Goal: Task Accomplishment & Management: Manage account settings

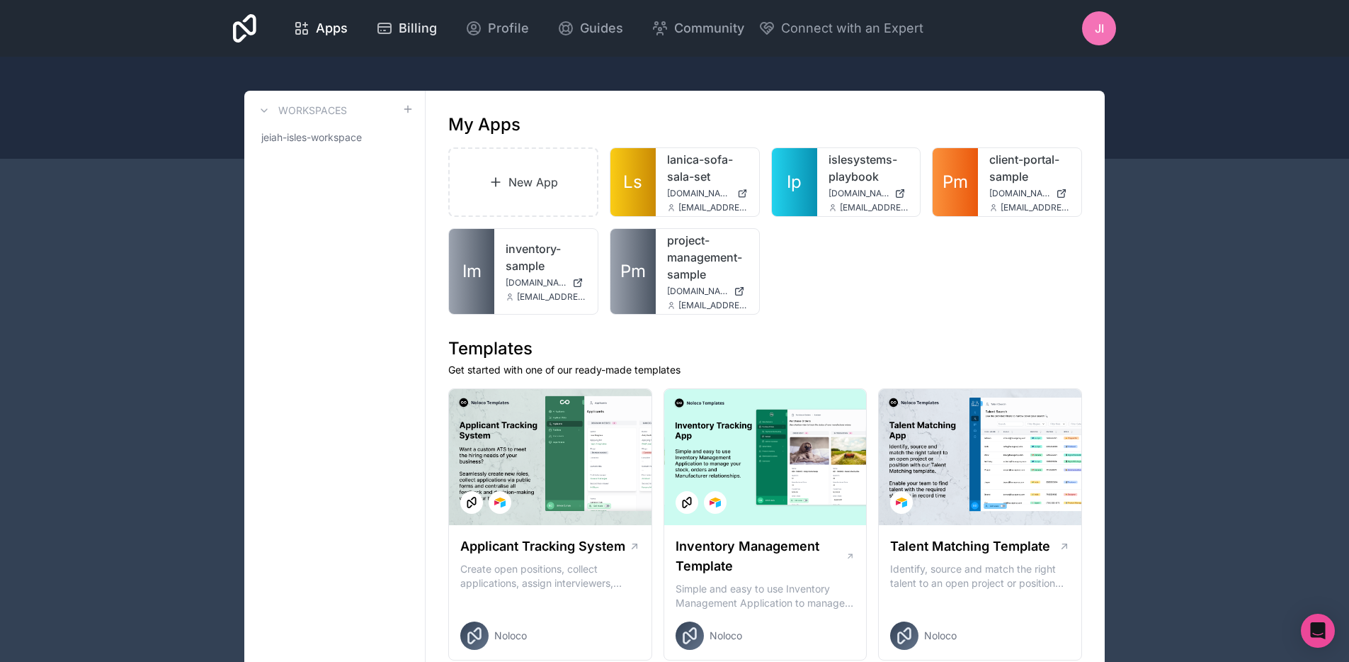
click at [417, 35] on span "Billing" at bounding box center [418, 28] width 38 height 20
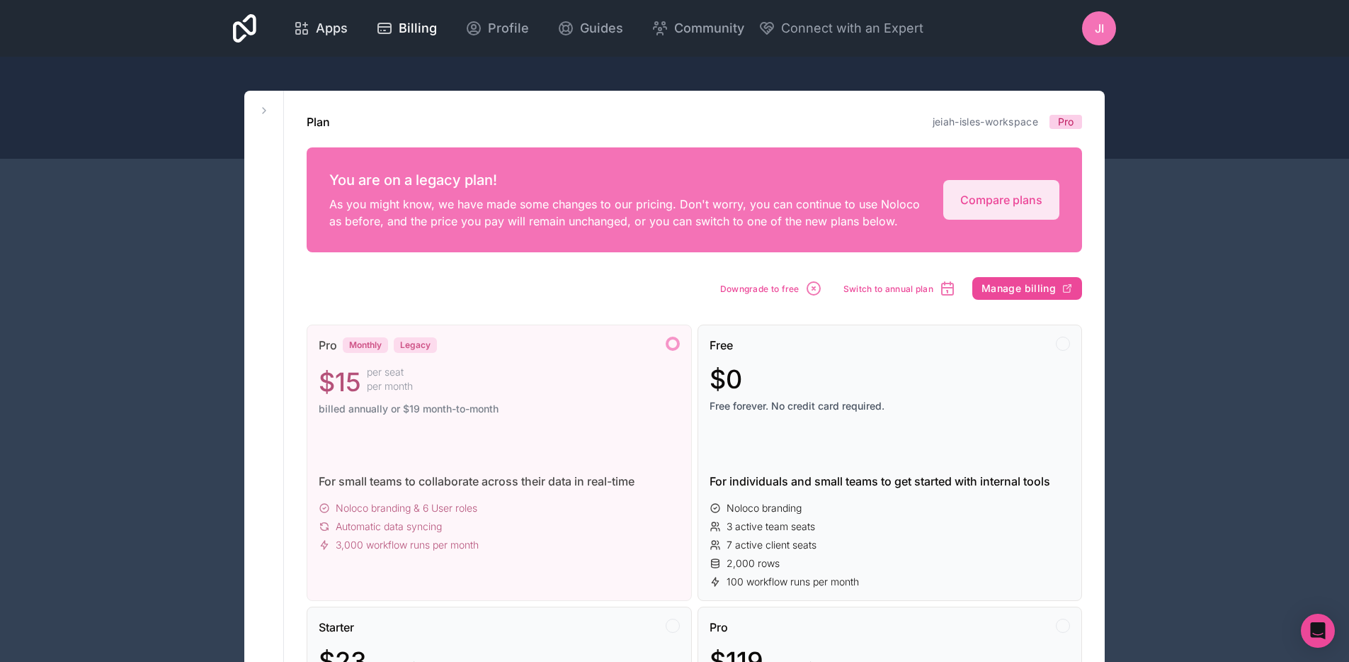
click at [301, 33] on icon at bounding box center [301, 28] width 17 height 17
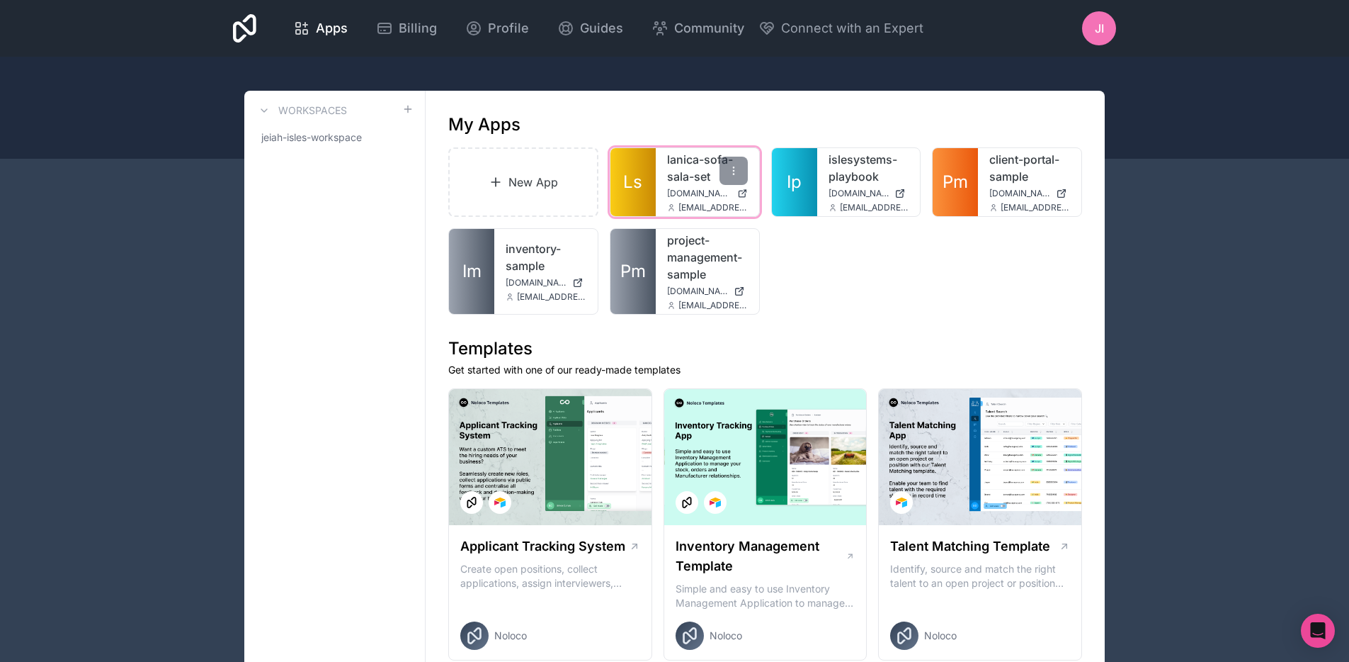
click at [663, 176] on div "lanica-sofa-sala-set lanicas.islesystems.solutions jeiah@islesystems.solutions" at bounding box center [707, 182] width 103 height 68
click at [675, 177] on link "lanica-sofa-sala-set" at bounding box center [707, 168] width 81 height 34
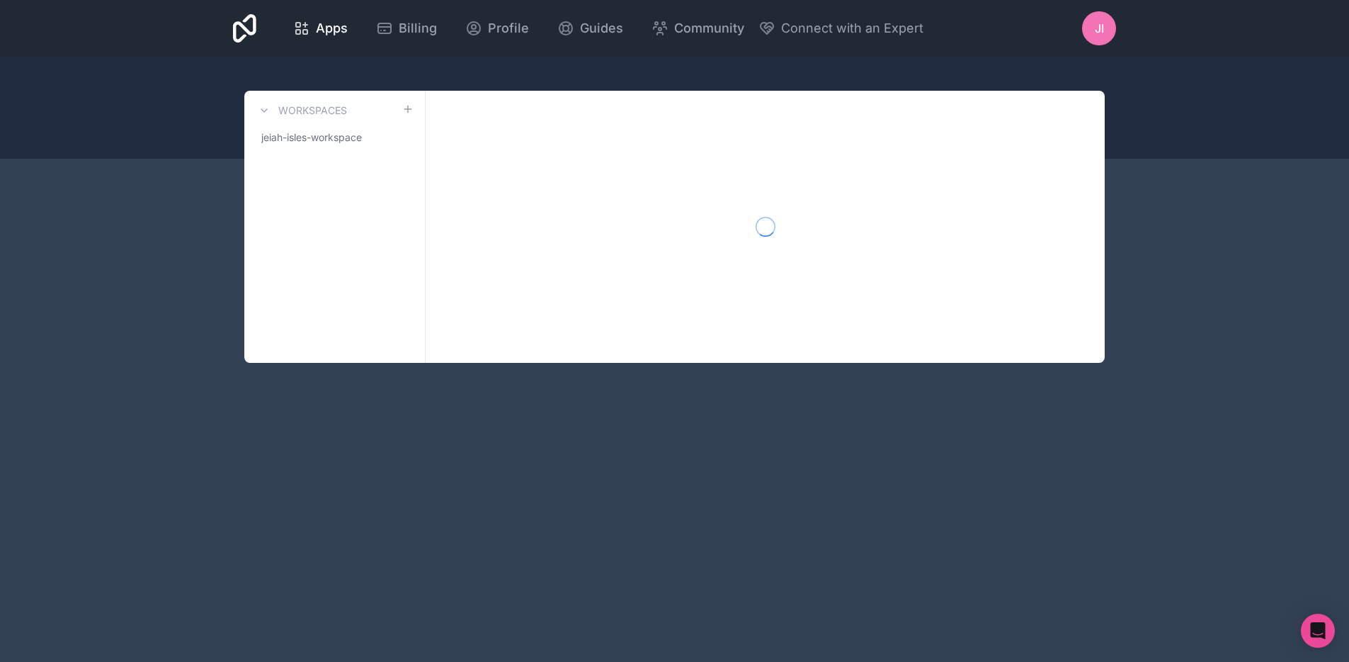
click at [1301, 628] on body "Apps Billing Profile Guides Community Connect with an Expert JI Billing Profile…" at bounding box center [674, 331] width 1349 height 662
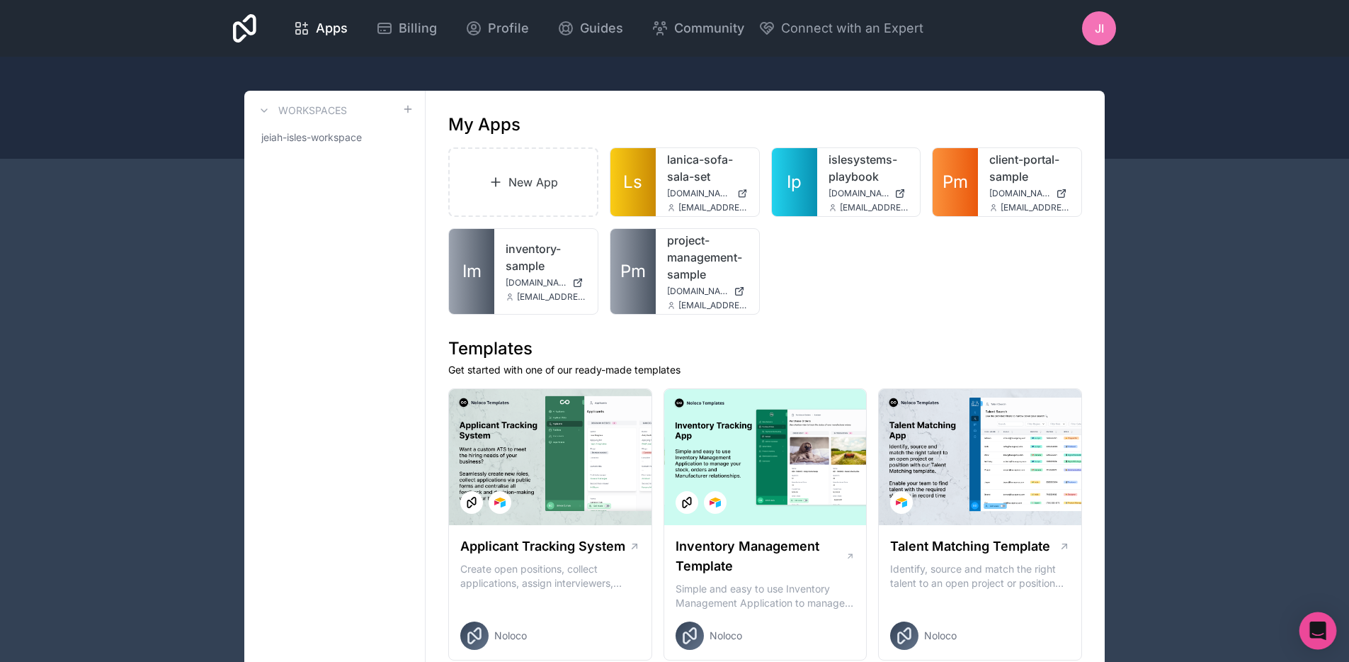
click at [1330, 625] on div "Open Intercom Messenger" at bounding box center [1319, 631] width 38 height 38
click at [851, 154] on link "islesystems-playbook" at bounding box center [869, 168] width 81 height 34
click at [1326, 624] on div "Open Intercom Messenger" at bounding box center [1319, 631] width 38 height 38
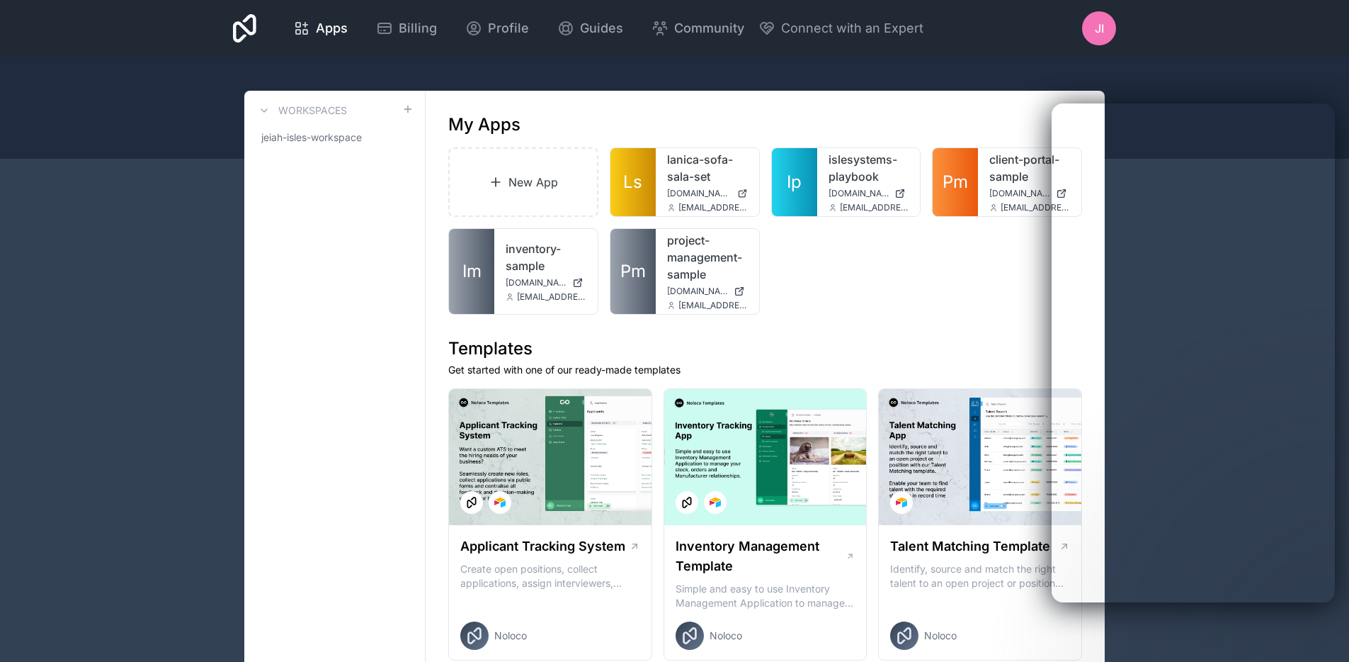
click at [1156, 30] on div "Apps Billing Profile Guides Community Connect with an Expert JI Billing Profile…" at bounding box center [674, 28] width 1349 height 57
click at [1107, 31] on div "JI" at bounding box center [1099, 28] width 34 height 34
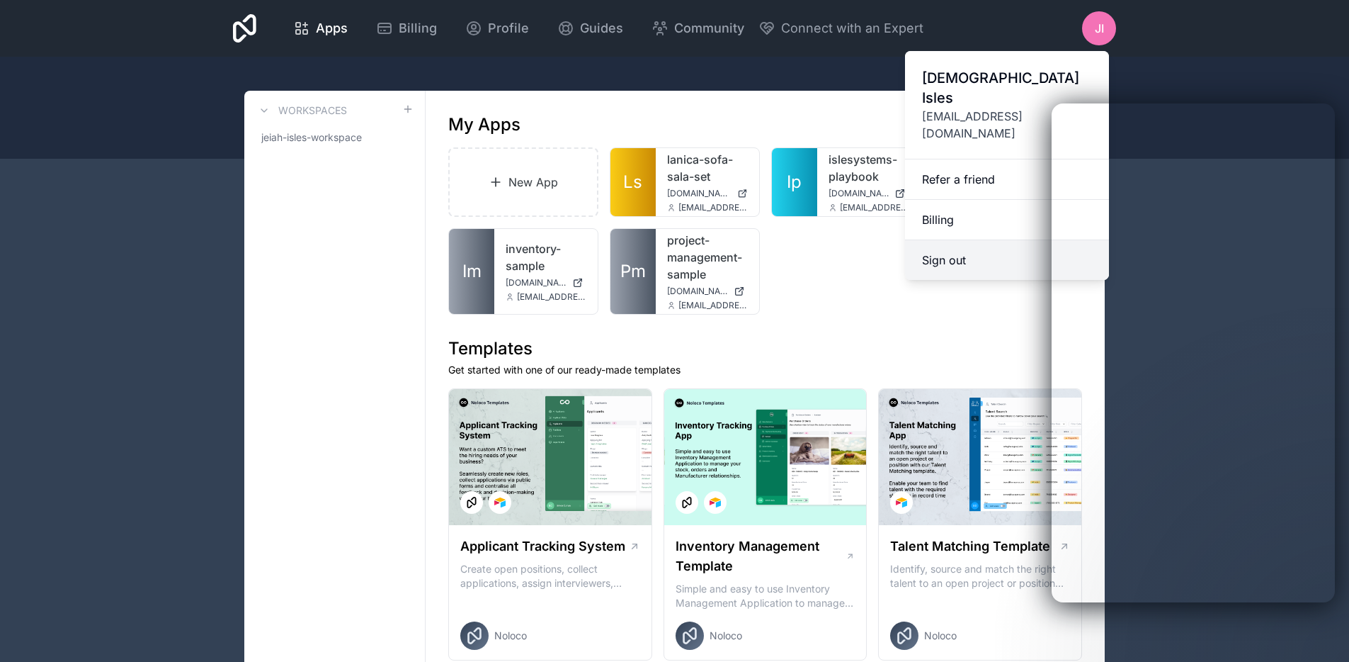
click at [980, 240] on button "Sign out" at bounding box center [1007, 260] width 204 height 40
